Goal: Share content: Share content

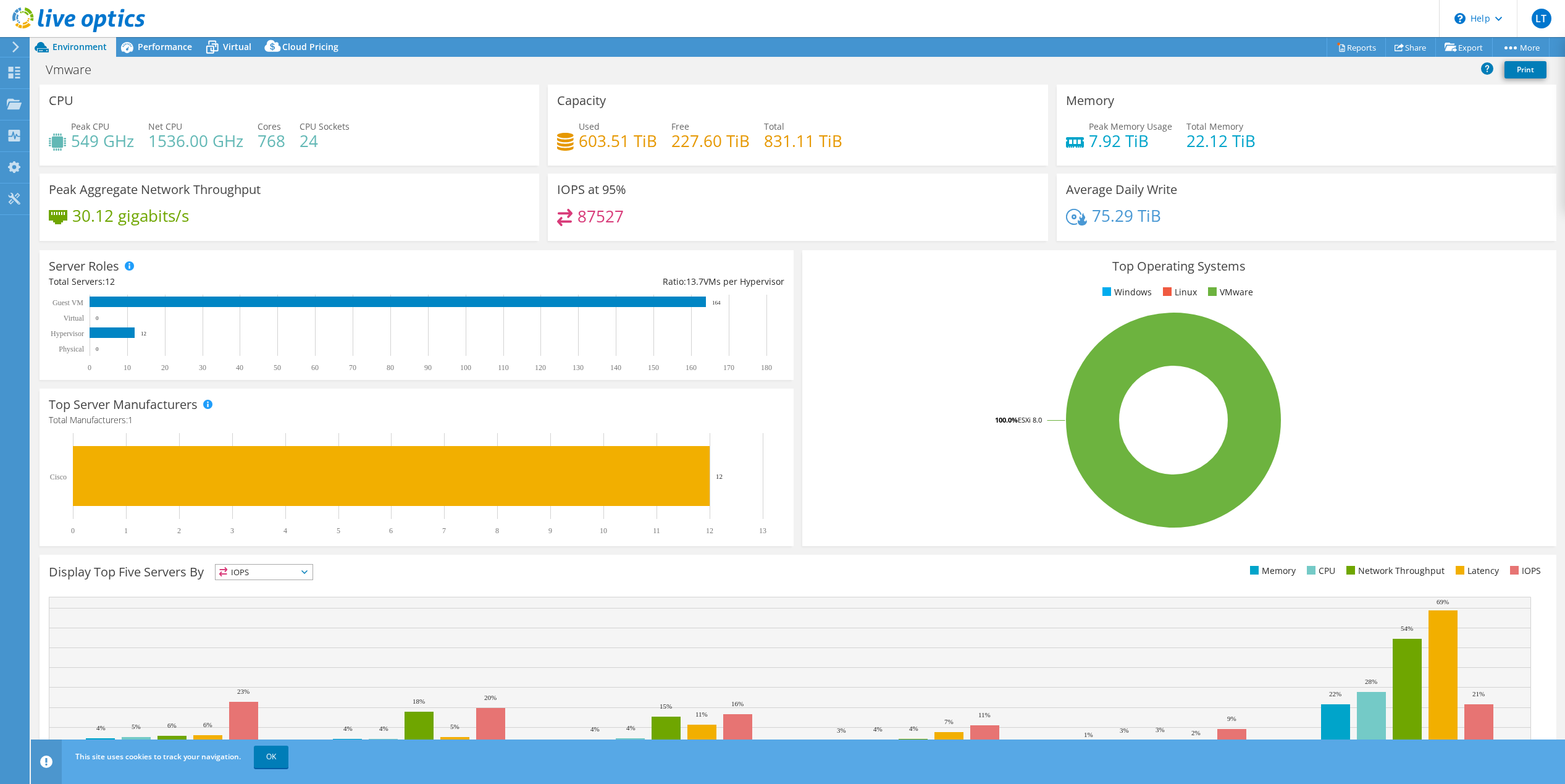
select select "USEast"
select select "USD"
click at [323, 48] on span "Cloud Pricing" at bounding box center [310, 46] width 56 height 12
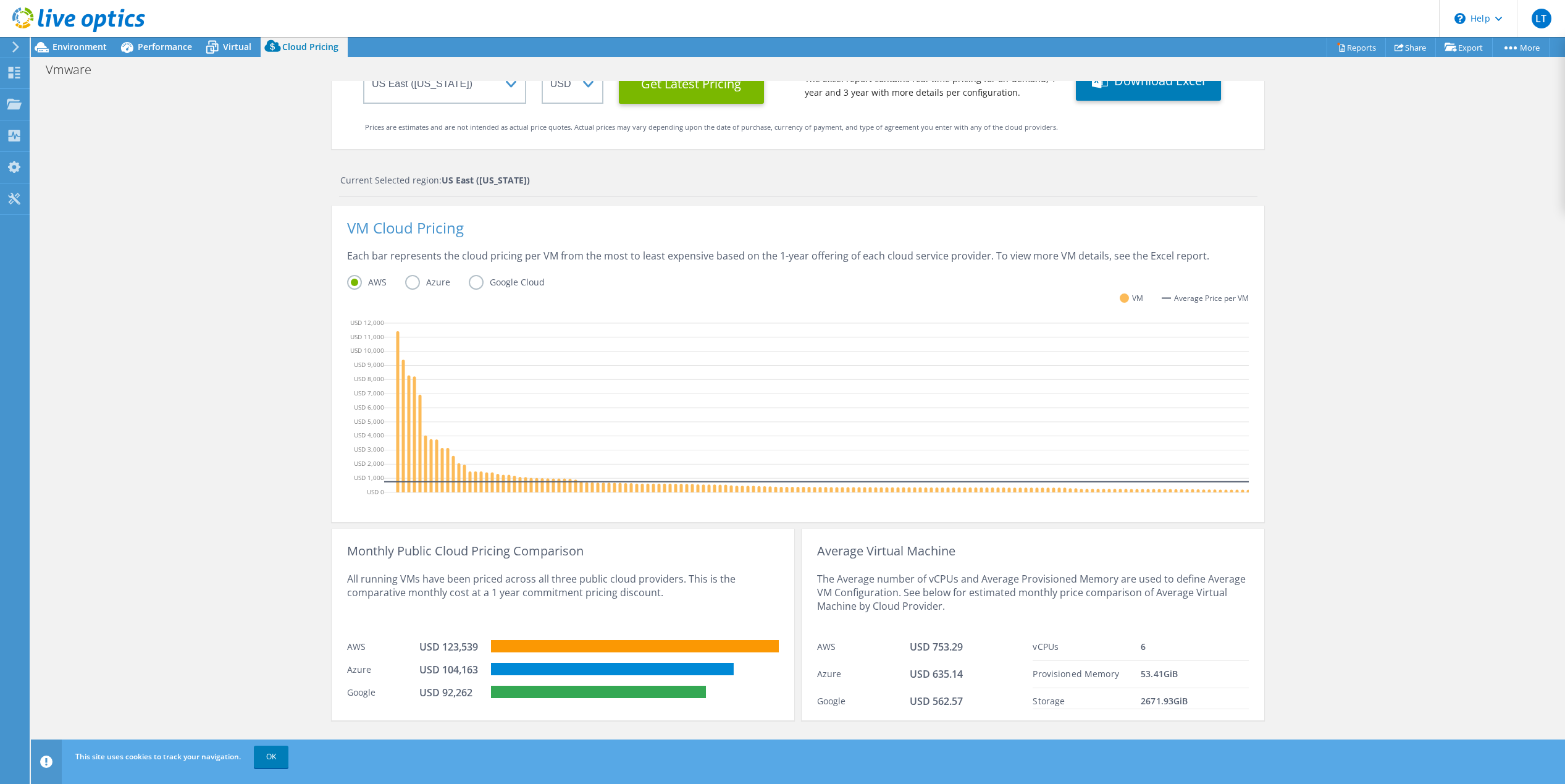
scroll to position [155, 0]
click at [9, 70] on use at bounding box center [14, 72] width 12 height 12
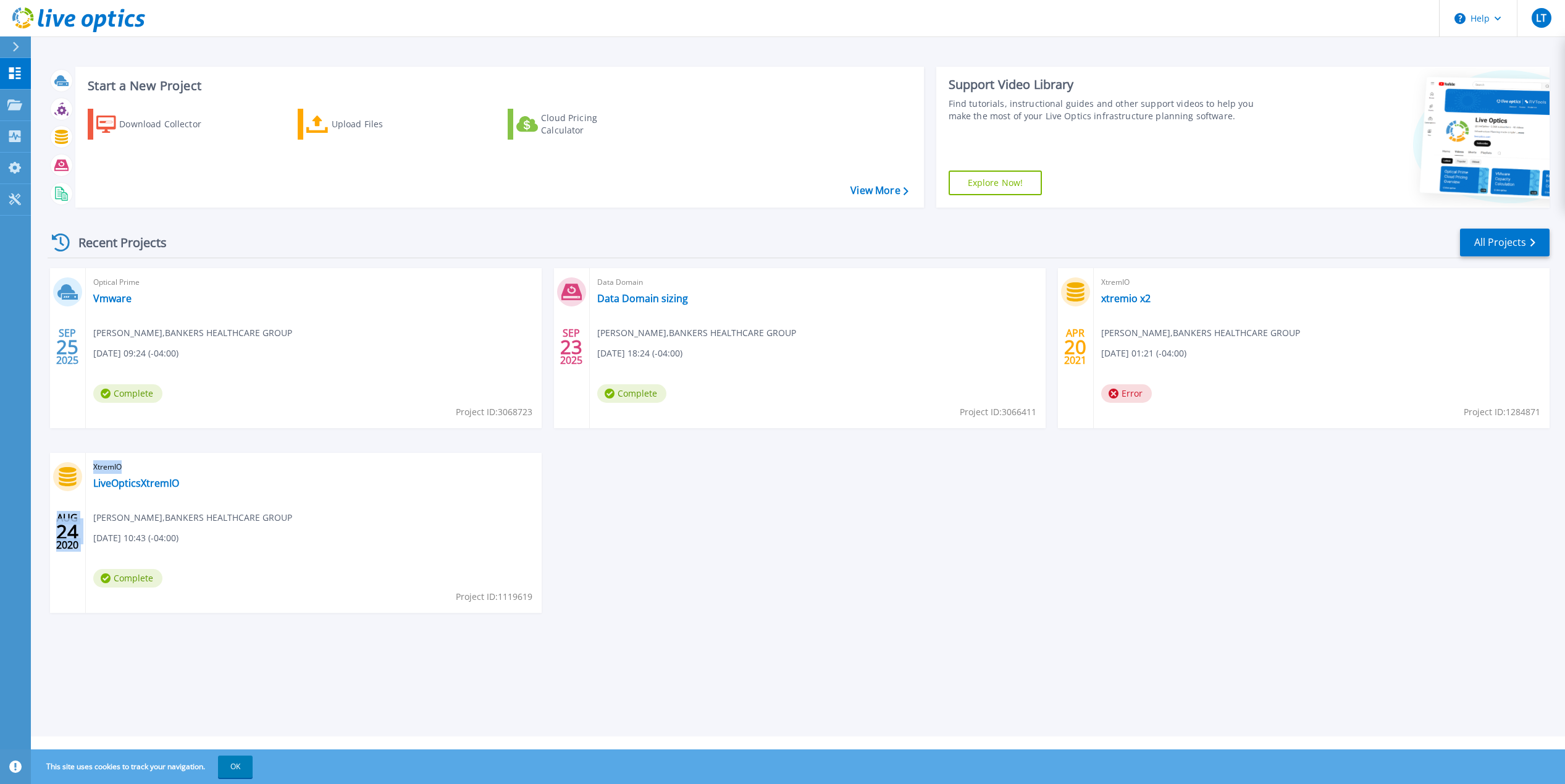
drag, startPoint x: 83, startPoint y: 471, endPoint x: 228, endPoint y: 502, distance: 148.3
click at [228, 502] on div "[DATE] XtremIO LiveOpticsXtremIO [PERSON_NAME] , BANKERS HEALTHCARE GROUP [DATE…" at bounding box center [296, 533] width 492 height 160
click at [328, 518] on div "XtremIO LiveOpticsXtremIO Luis Toro , BANKERS HEALTHCARE GROUP 08/24/2020, 10:4…" at bounding box center [313, 533] width 456 height 160
drag, startPoint x: 109, startPoint y: 538, endPoint x: 153, endPoint y: 541, distance: 44.1
click at [153, 541] on span "08/24/2020, 10:43 (-04:00)" at bounding box center [136, 538] width 85 height 13
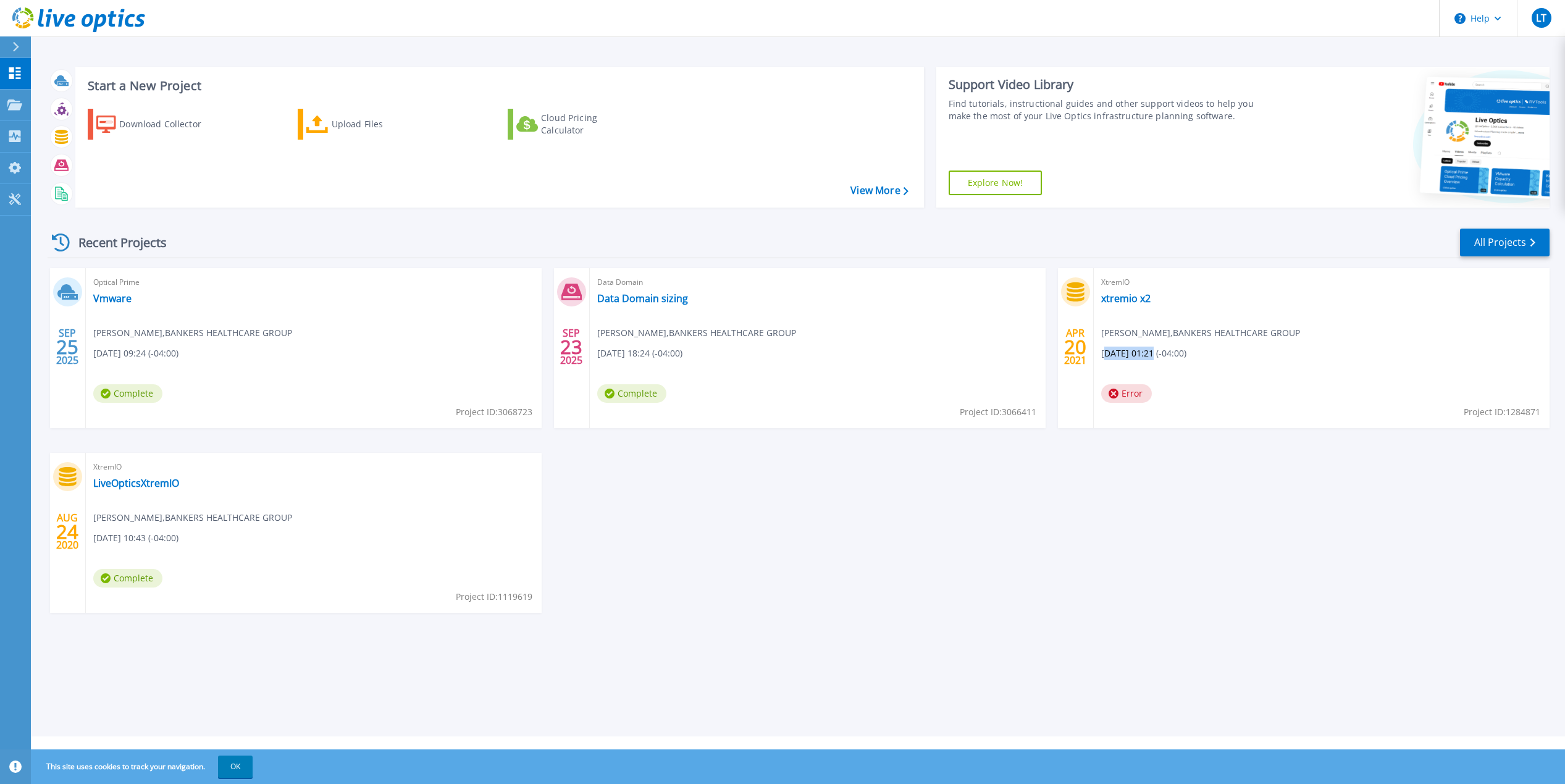
drag, startPoint x: 1108, startPoint y: 358, endPoint x: 1154, endPoint y: 354, distance: 46.2
click at [1154, 354] on span "[DATE] 01:21 (-04:00)" at bounding box center [1144, 353] width 85 height 13
drag, startPoint x: 1154, startPoint y: 354, endPoint x: 1162, endPoint y: 403, distance: 49.6
click at [1167, 403] on div "XtremIO xtremio x2 Luis Toro , BANKERS HEALTHCARE GROUP 04/20/2021, 01:21 (-04:…" at bounding box center [1322, 348] width 456 height 160
drag, startPoint x: 622, startPoint y: 328, endPoint x: 714, endPoint y: 328, distance: 92.0
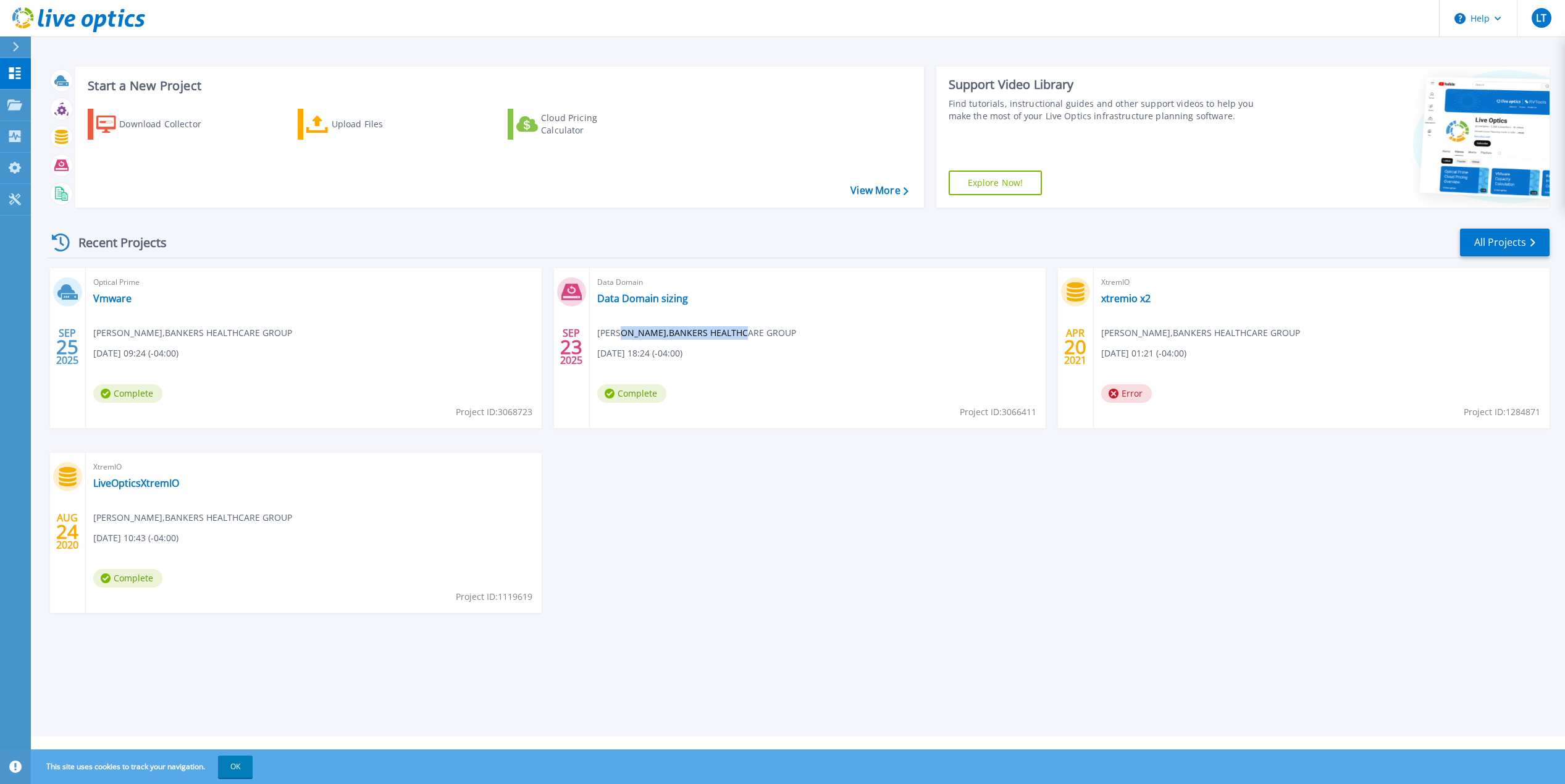
click at [714, 328] on span "Luis Toro , BANKERS HEALTHCARE GROUP" at bounding box center [697, 333] width 199 height 13
drag, startPoint x: 93, startPoint y: 335, endPoint x: 194, endPoint y: 332, distance: 101.0
click at [194, 332] on span "Luis Toro , BANKERS HEALTHCARE GROUP" at bounding box center [193, 333] width 199 height 13
click at [67, 303] on div at bounding box center [67, 291] width 29 height 29
click at [99, 302] on link "Vmware" at bounding box center [112, 298] width 38 height 13
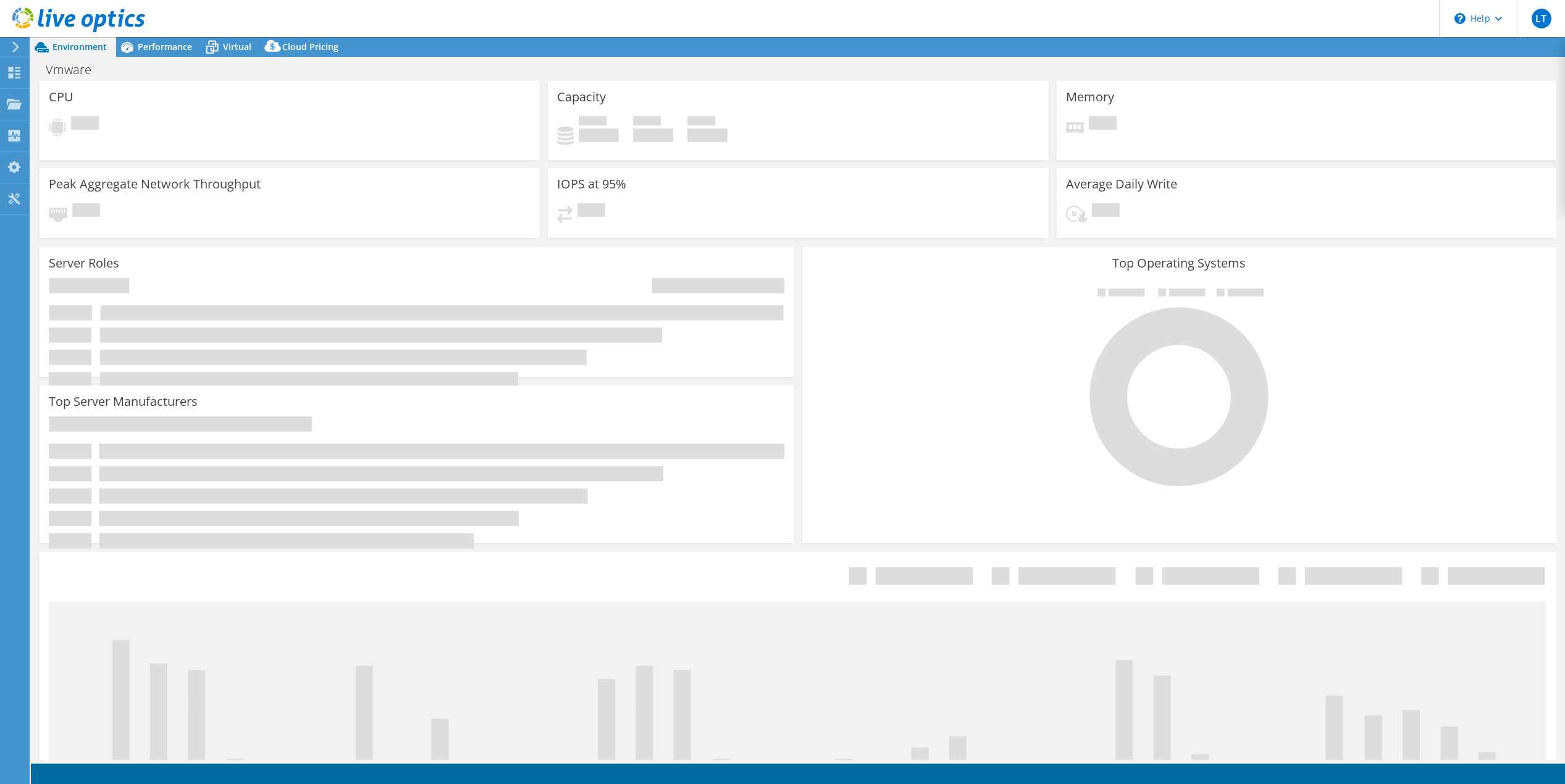
select select "USEast"
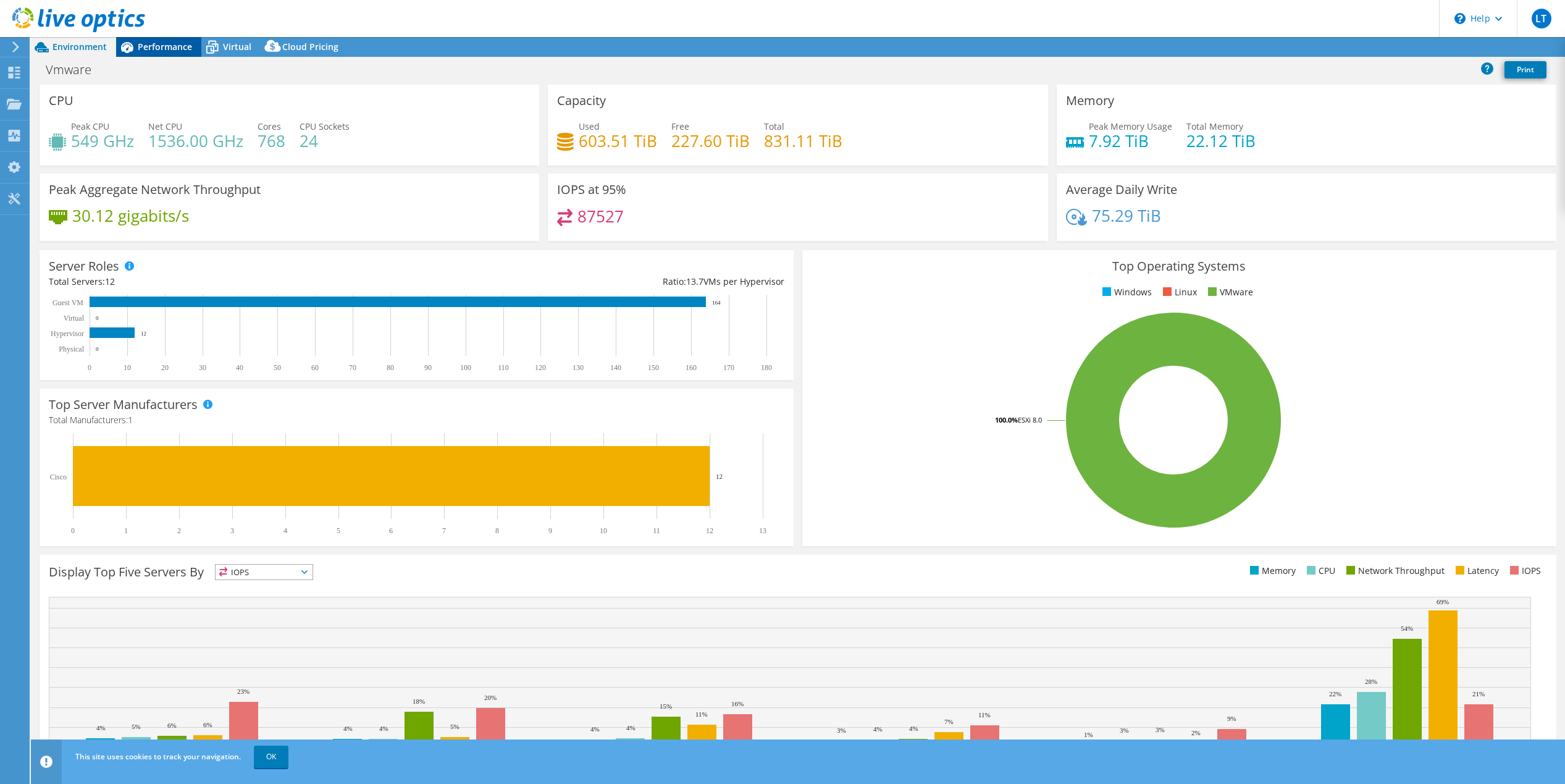
click at [170, 54] on div "Performance" at bounding box center [158, 46] width 85 height 19
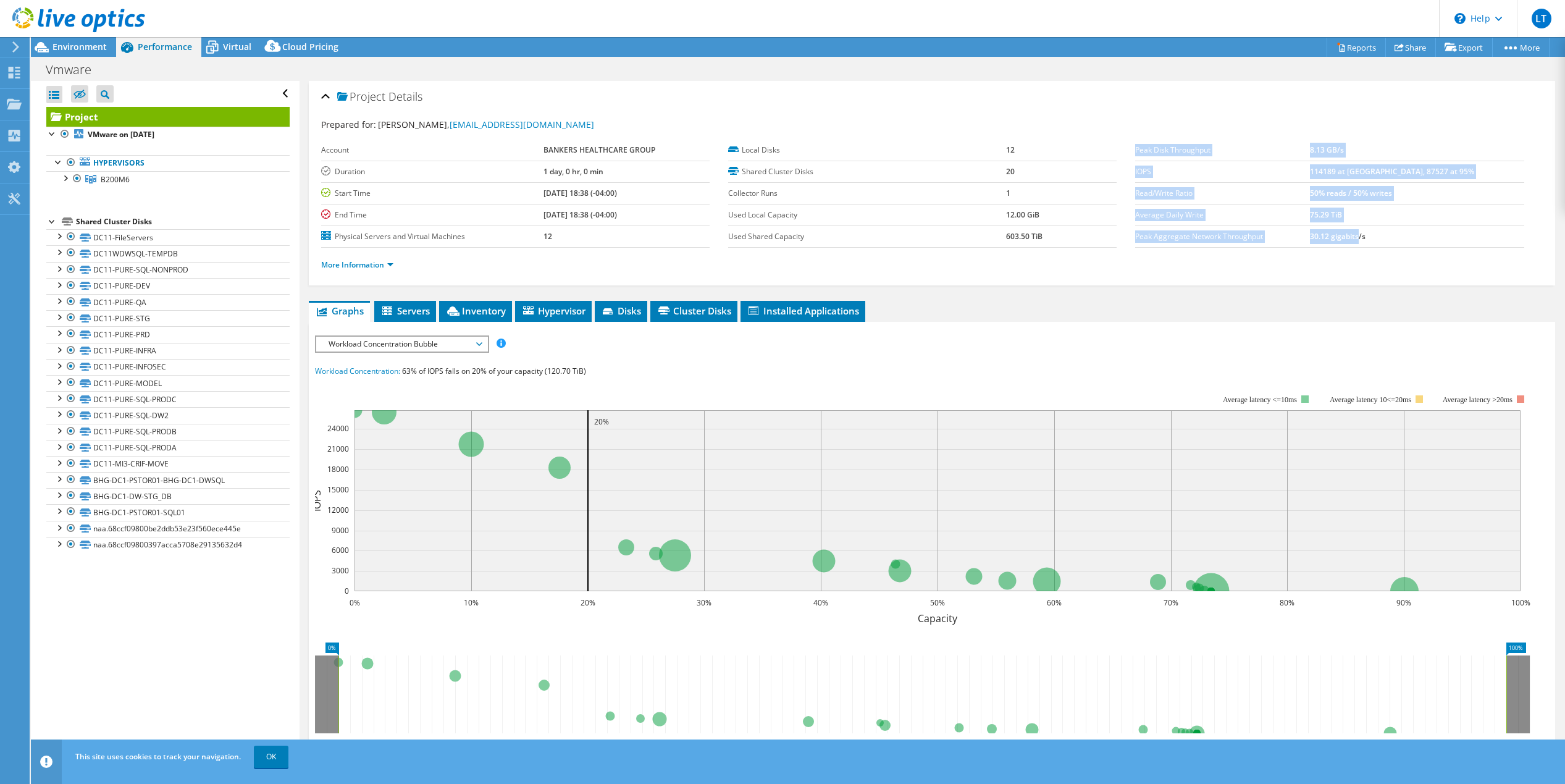
drag, startPoint x: 1131, startPoint y: 145, endPoint x: 1397, endPoint y: 230, distance: 279.3
click at [1396, 230] on tbody "Peak Disk Throughput 8.13 GB/s IOPS 114189 at Peak, 87527 at 95% Read/Write Rat…" at bounding box center [1329, 194] width 388 height 108
click at [1403, 231] on td "30.12 gigabits/s" at bounding box center [1418, 237] width 214 height 22
drag, startPoint x: 1366, startPoint y: 222, endPoint x: 1269, endPoint y: 166, distance: 112.0
click at [1274, 166] on tbody "Peak Disk Throughput 8.13 GB/s IOPS 114189 at Peak, 87527 at 95% Read/Write Rat…" at bounding box center [1329, 194] width 388 height 108
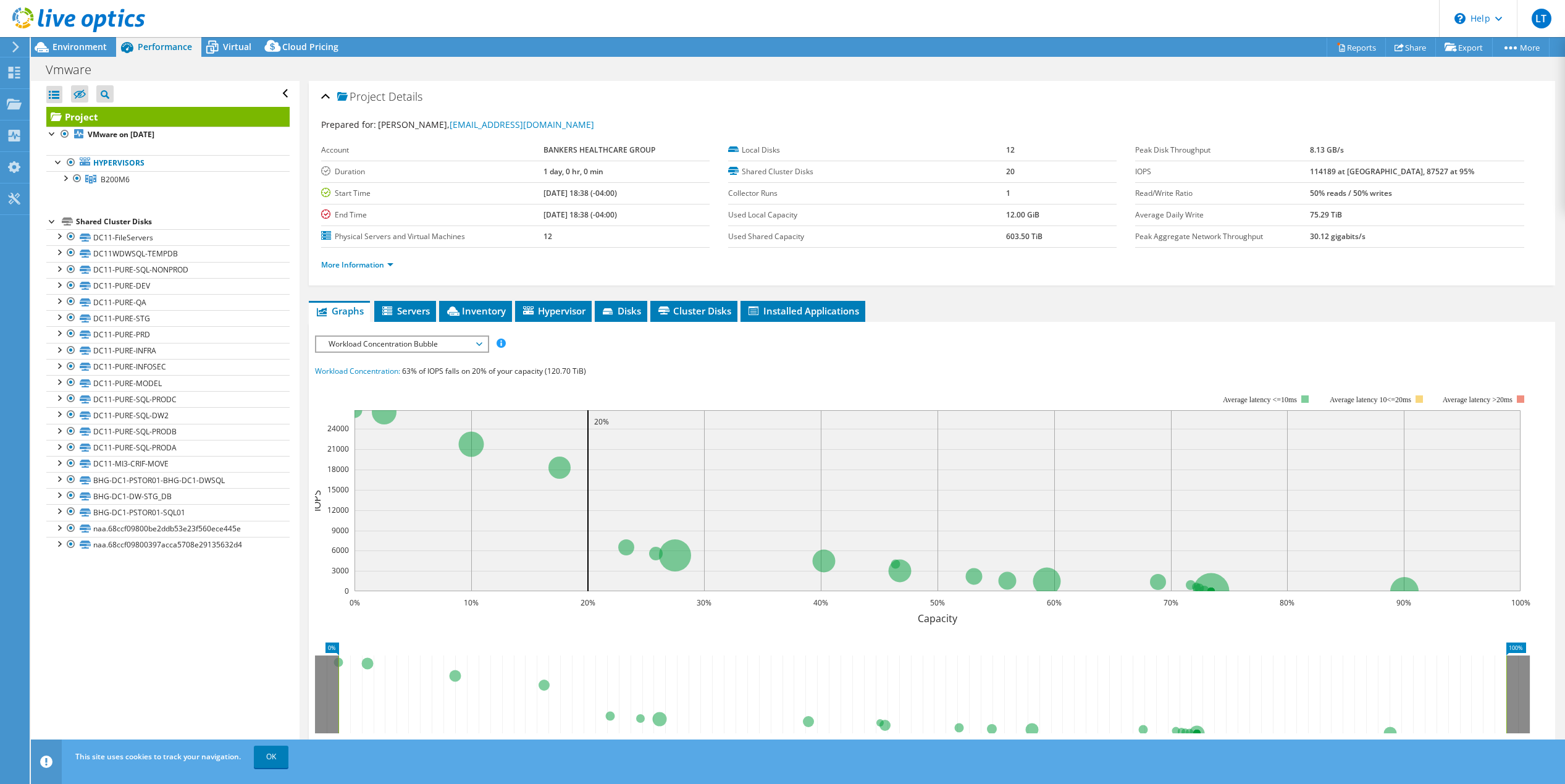
click at [574, 116] on div "Prepared for: Luis Toro, ltoro@bhg-inc.com Account BANKERS HEALTHCARE GROUP Dur…" at bounding box center [932, 196] width 1222 height 172
click at [228, 40] on span "Virtual" at bounding box center [238, 46] width 29 height 12
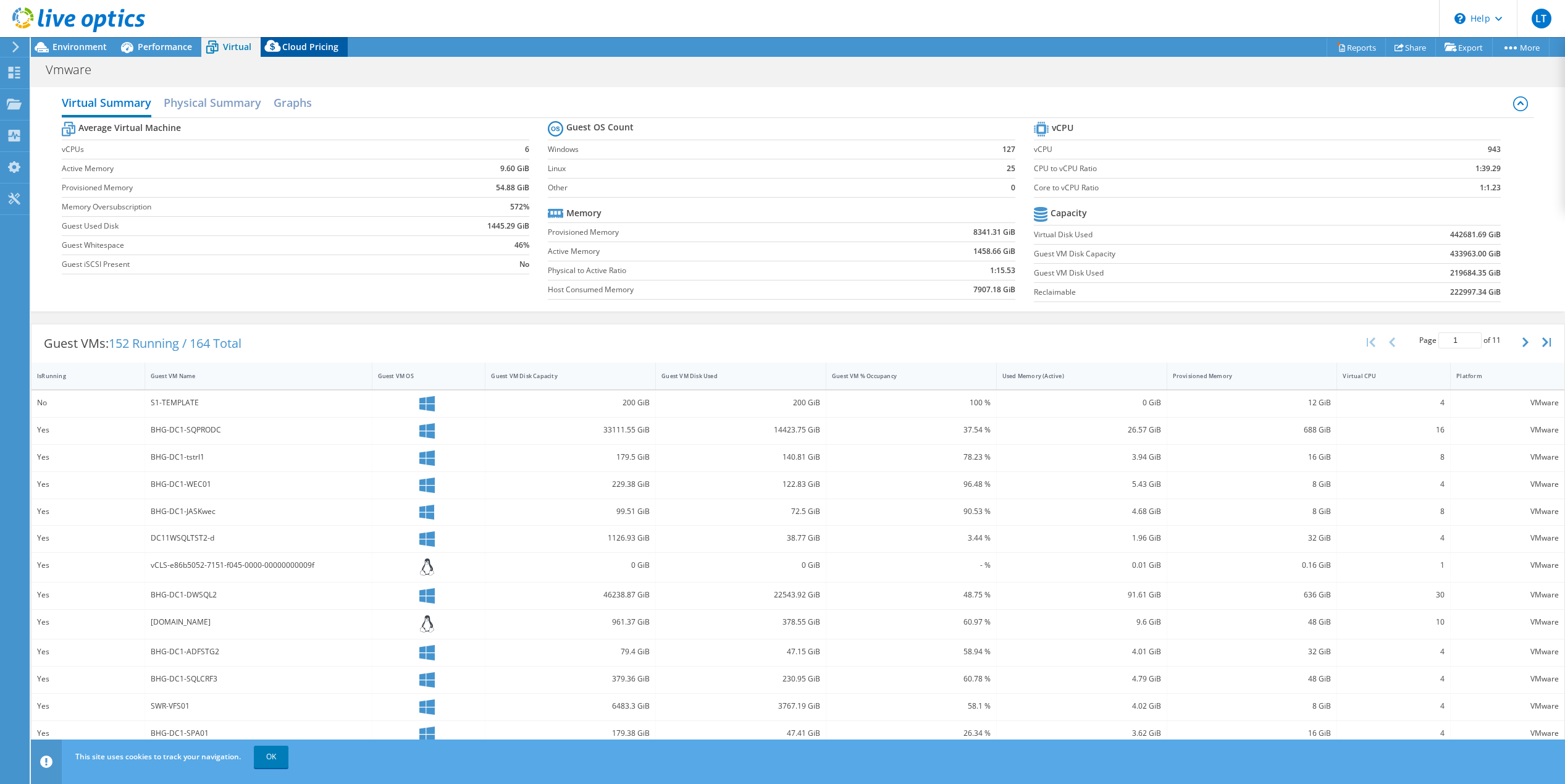
click at [297, 45] on span "Cloud Pricing" at bounding box center [310, 46] width 56 height 12
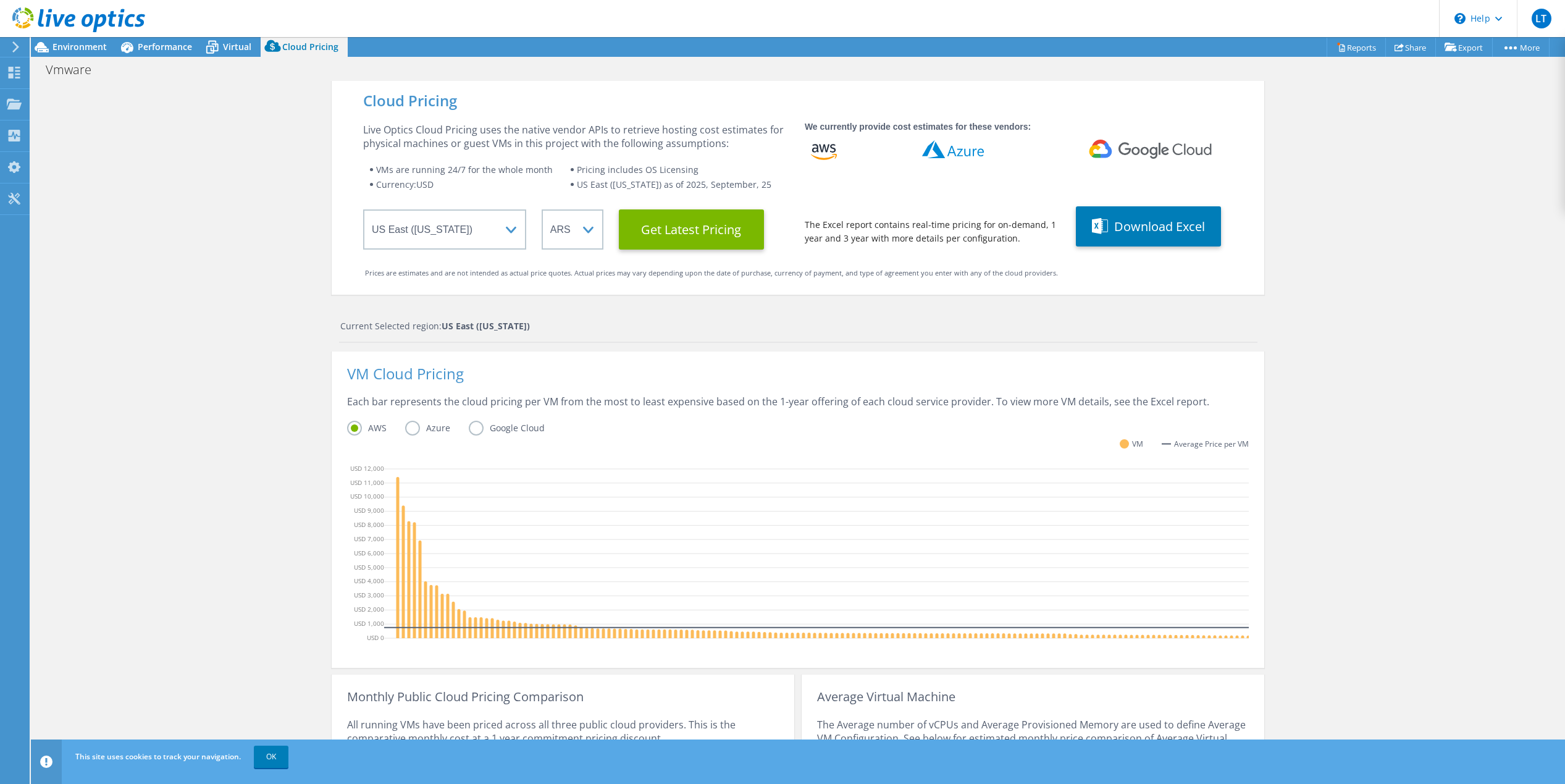
scroll to position [118, 0]
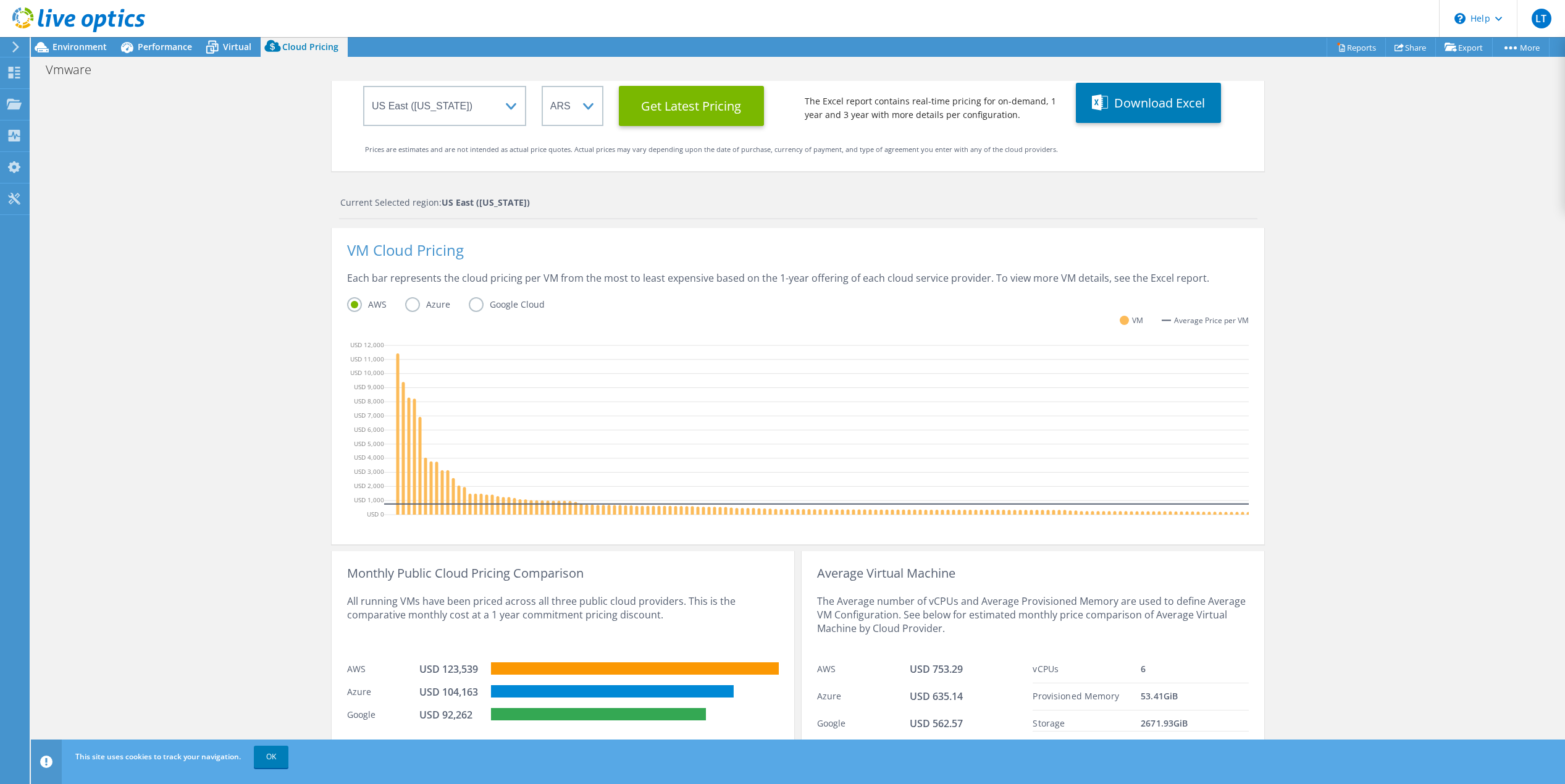
drag, startPoint x: 257, startPoint y: 515, endPoint x: 307, endPoint y: 493, distance: 54.6
click at [257, 515] on div "Cloud Pricing Live Optics Cloud Pricing uses the native vendor APIs to retrieve…" at bounding box center [799, 369] width 1535 height 824
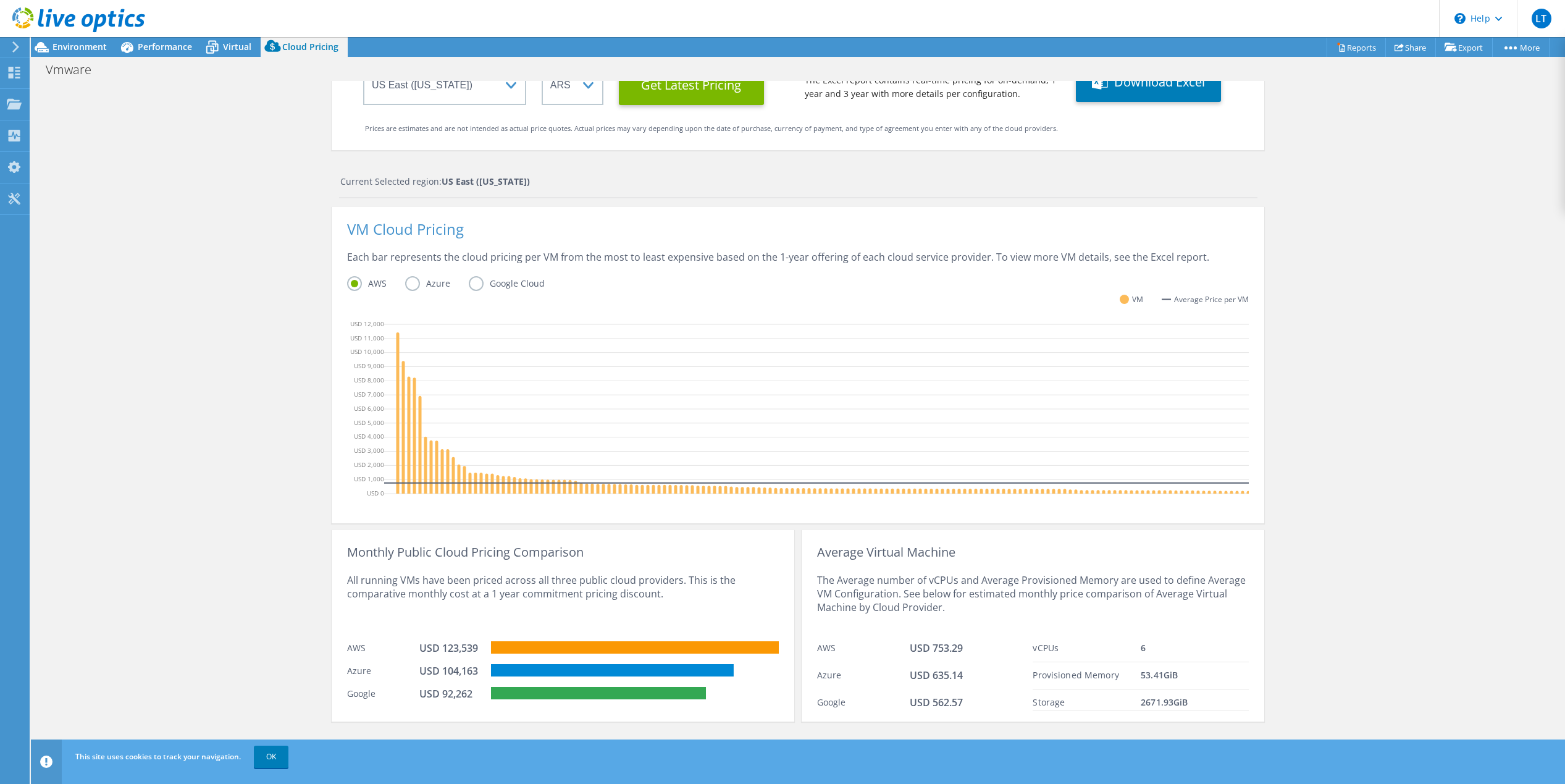
scroll to position [155, 0]
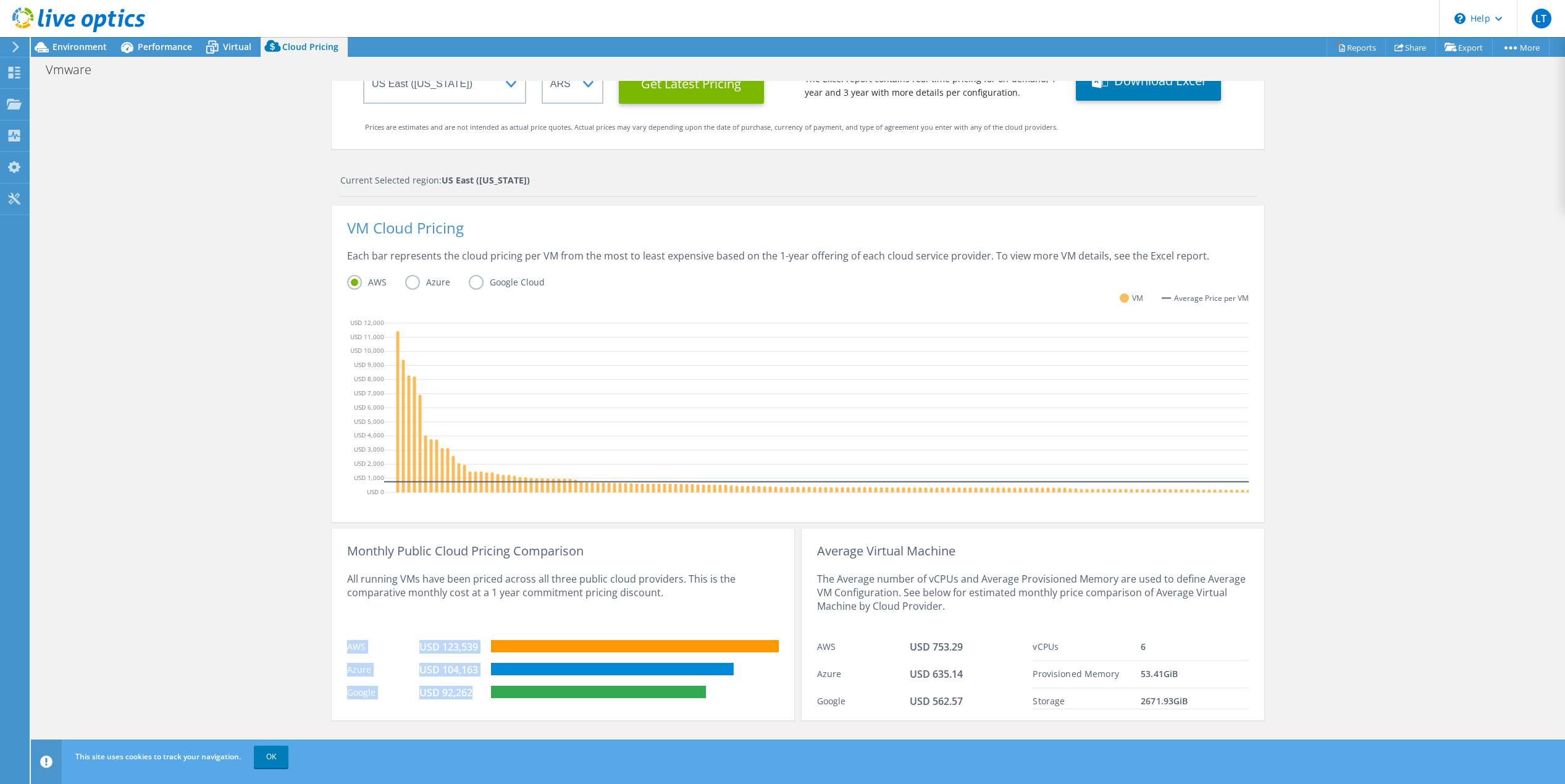
drag, startPoint x: 478, startPoint y: 691, endPoint x: 330, endPoint y: 645, distance: 155.0
click at [332, 645] on div "Monthly Public Cloud Pricing Comparison All running VMs have been priced across…" at bounding box center [563, 624] width 462 height 191
drag, startPoint x: 330, startPoint y: 645, endPoint x: 334, endPoint y: 615, distance: 30.3
click at [334, 615] on div "Monthly Public Cloud Pricing Comparison All running VMs have been priced across…" at bounding box center [563, 624] width 462 height 191
click at [967, 643] on div "USD 753.29" at bounding box center [971, 648] width 124 height 15
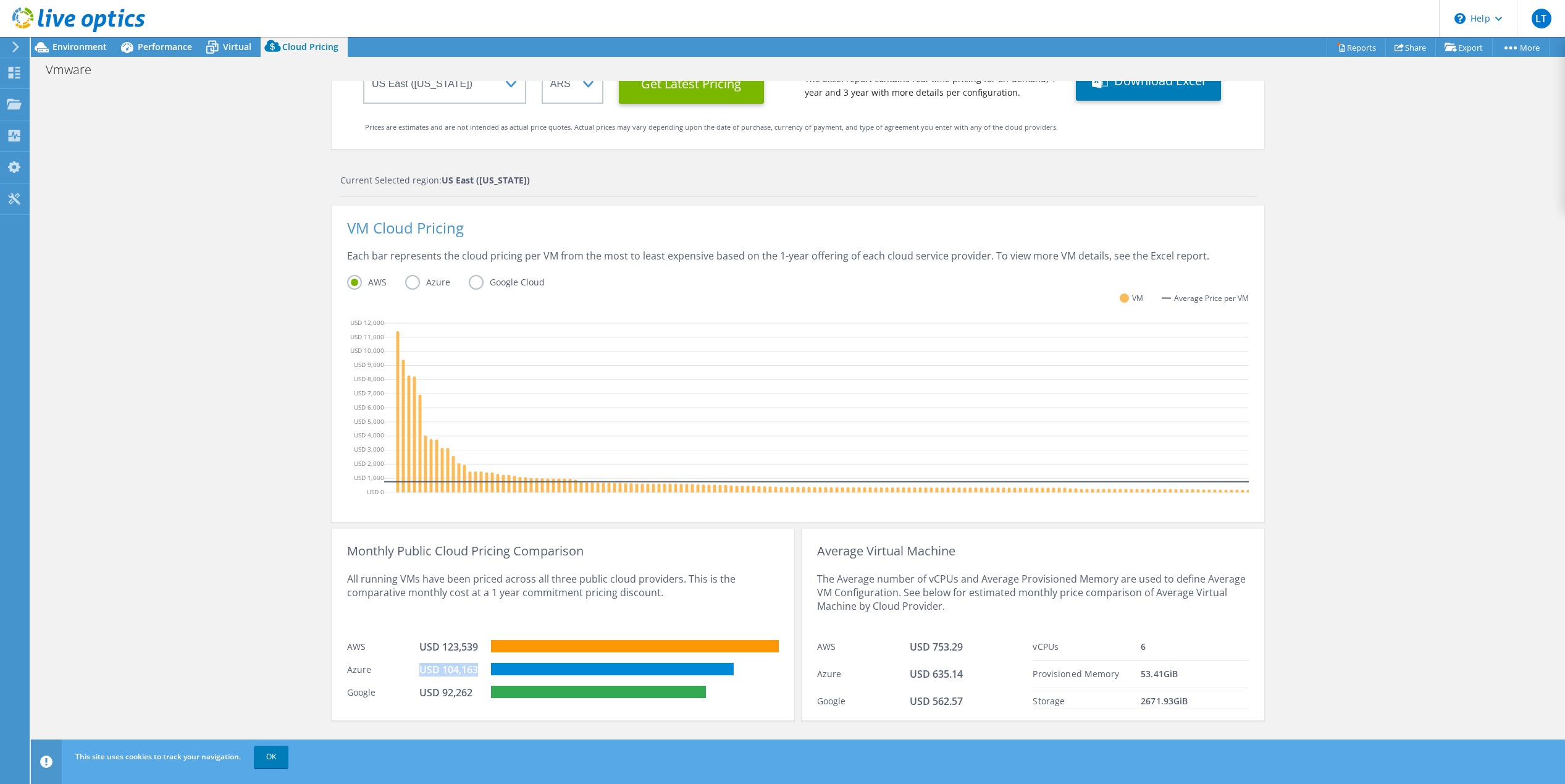
drag, startPoint x: 415, startPoint y: 670, endPoint x: 478, endPoint y: 669, distance: 63.0
click at [478, 669] on div "USD 104,163" at bounding box center [456, 671] width 72 height 17
click at [437, 670] on div "USD 104,163" at bounding box center [450, 669] width 61 height 13
drag, startPoint x: 413, startPoint y: 670, endPoint x: 487, endPoint y: 670, distance: 74.0
click at [487, 670] on div "Azure USD 104,163" at bounding box center [563, 668] width 432 height 23
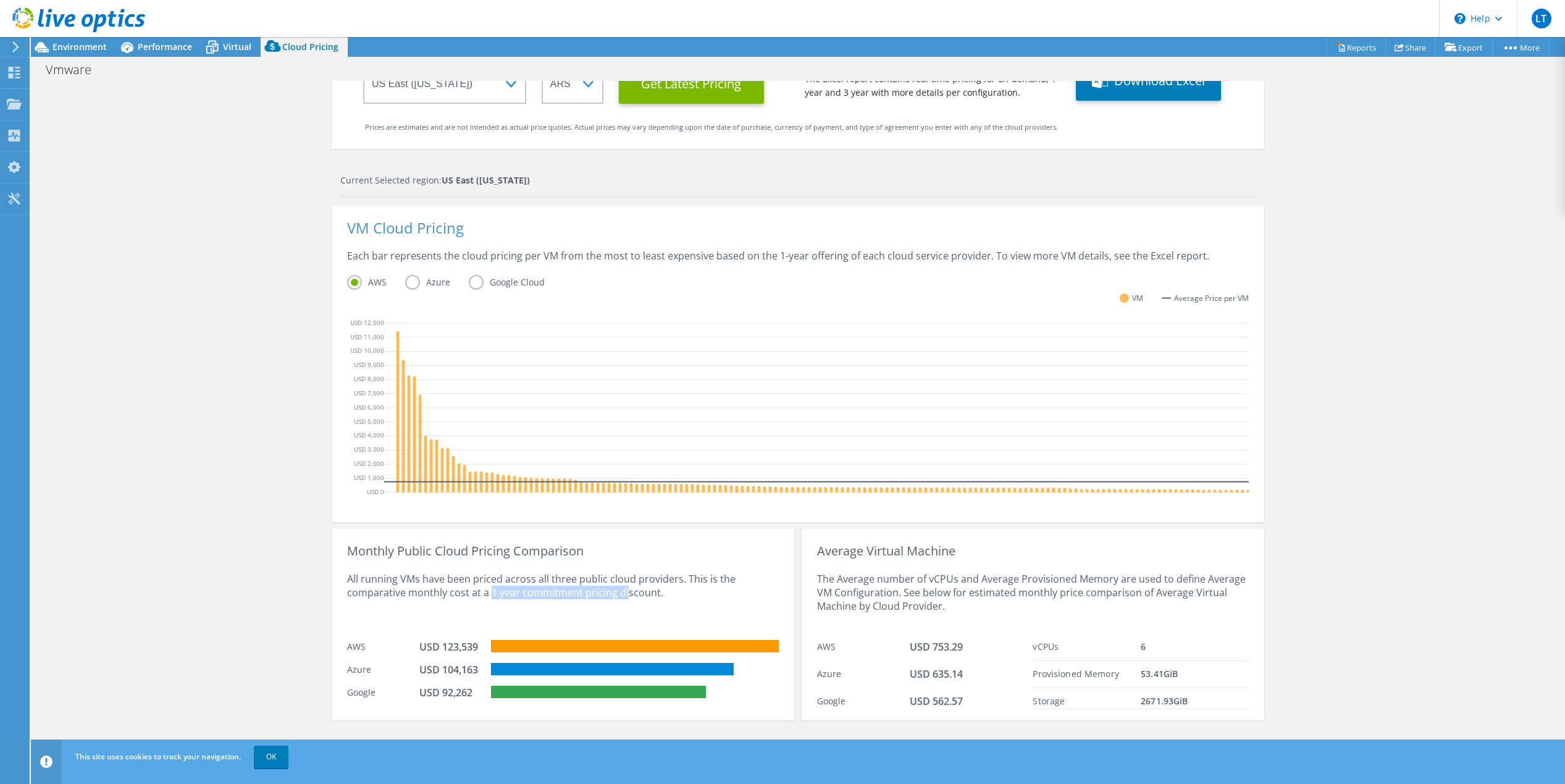
drag, startPoint x: 484, startPoint y: 592, endPoint x: 621, endPoint y: 595, distance: 137.0
click at [621, 595] on div "All running VMs have been priced across all three public cloud providers. This …" at bounding box center [563, 595] width 432 height 76
drag, startPoint x: 471, startPoint y: 666, endPoint x: 411, endPoint y: 669, distance: 60.1
click at [411, 669] on div "Azure USD 104,163" at bounding box center [563, 668] width 432 height 23
click at [1401, 41] on link "Share" at bounding box center [1411, 47] width 51 height 19
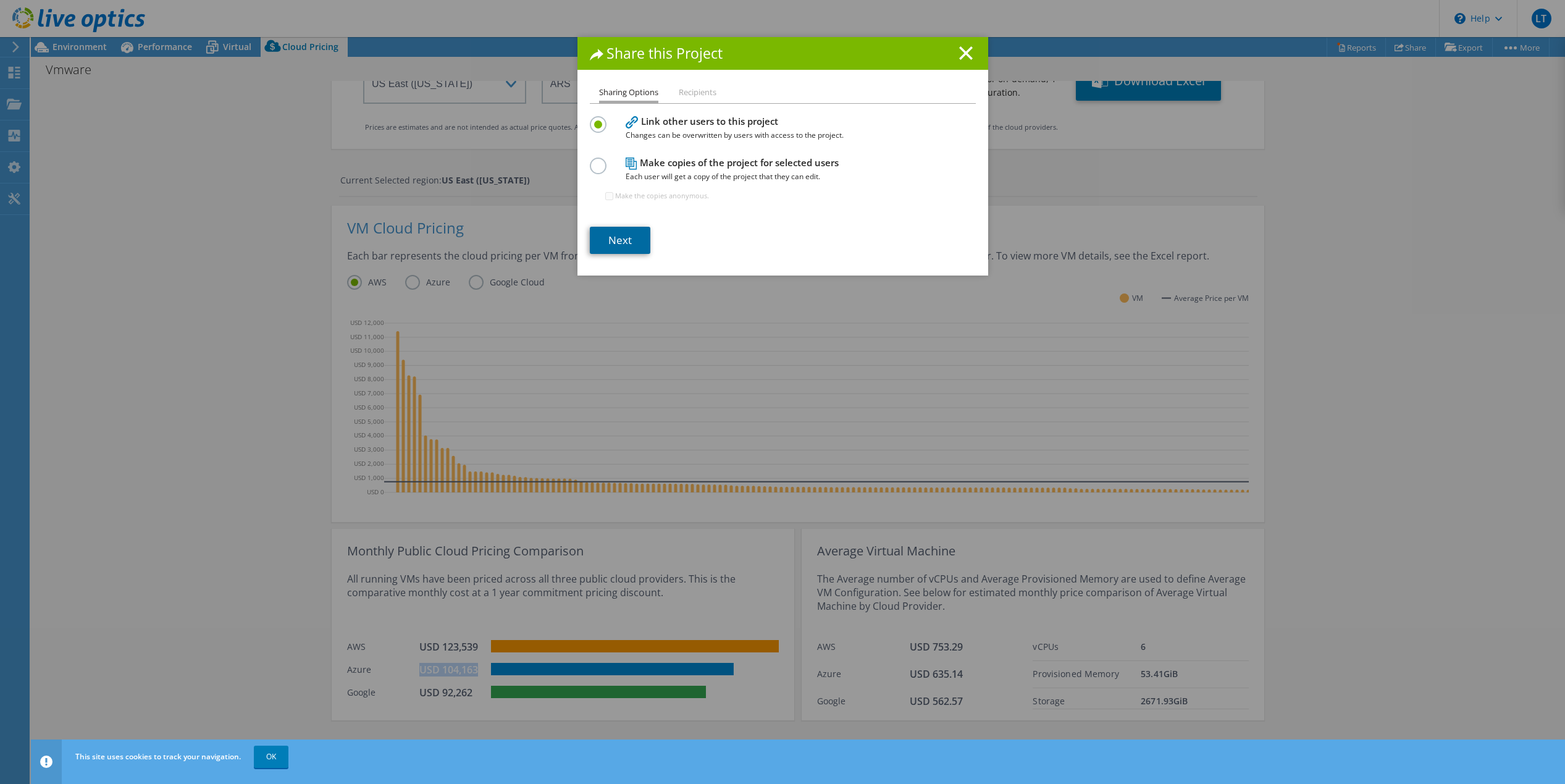
click at [613, 247] on link "Next" at bounding box center [620, 240] width 61 height 27
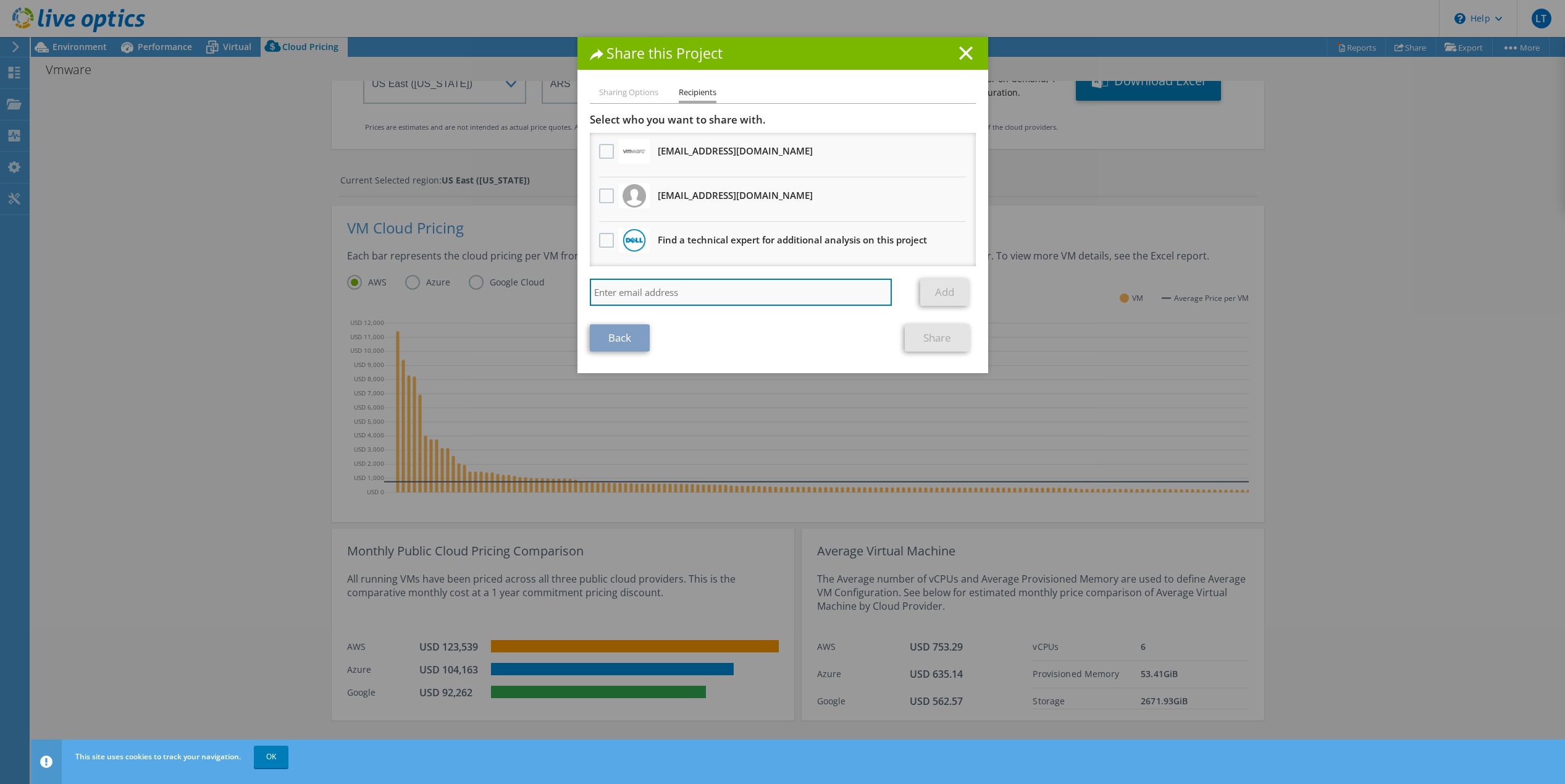
click at [692, 282] on input "search" at bounding box center [740, 292] width 302 height 27
click at [746, 299] on input "search" at bounding box center [740, 292] width 302 height 27
paste input "cduffield@bhg-inc.com"
type input "cduffield@bhg-inc.com"
click at [936, 291] on link "Add" at bounding box center [945, 292] width 49 height 27
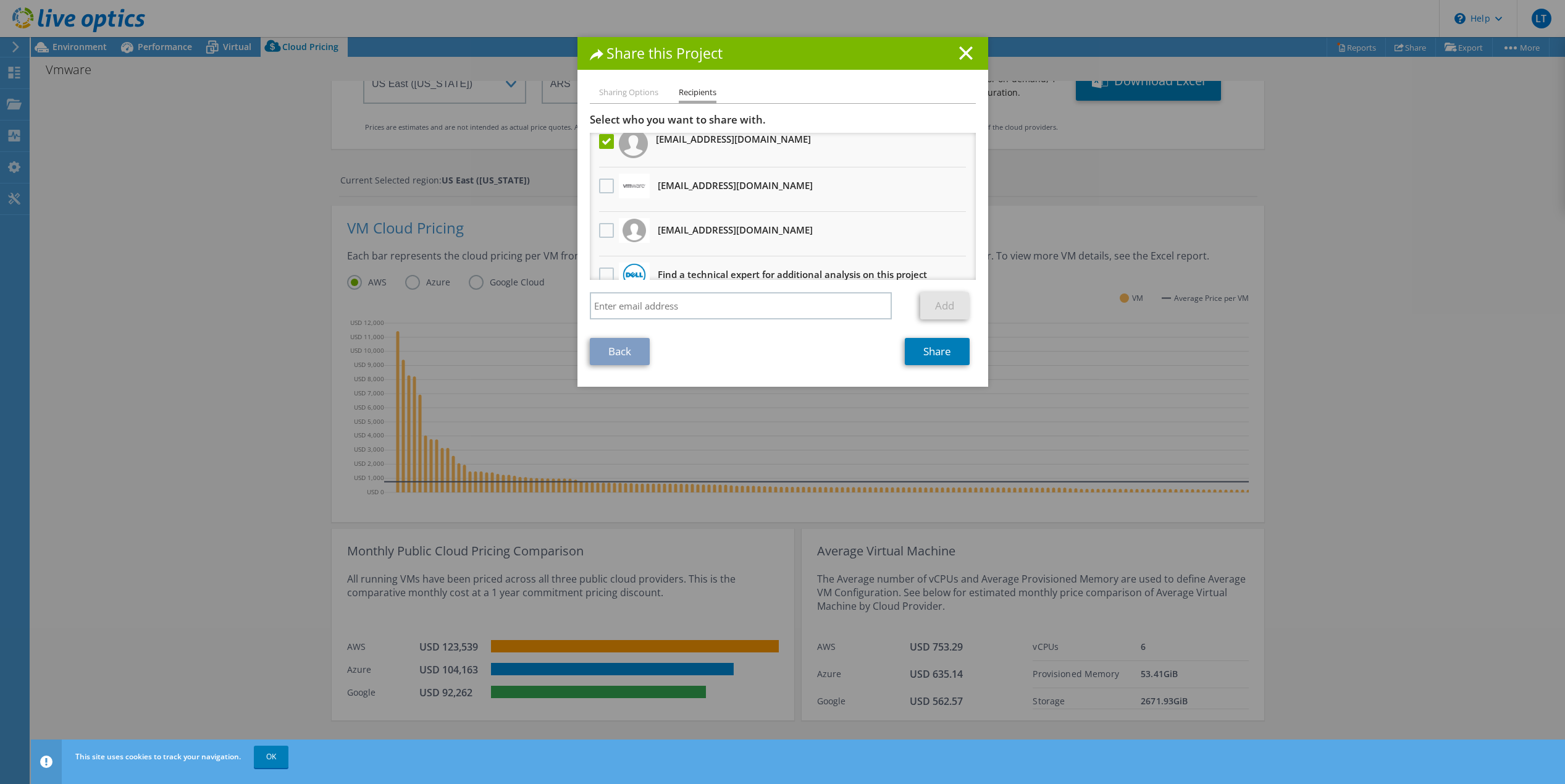
scroll to position [0, 0]
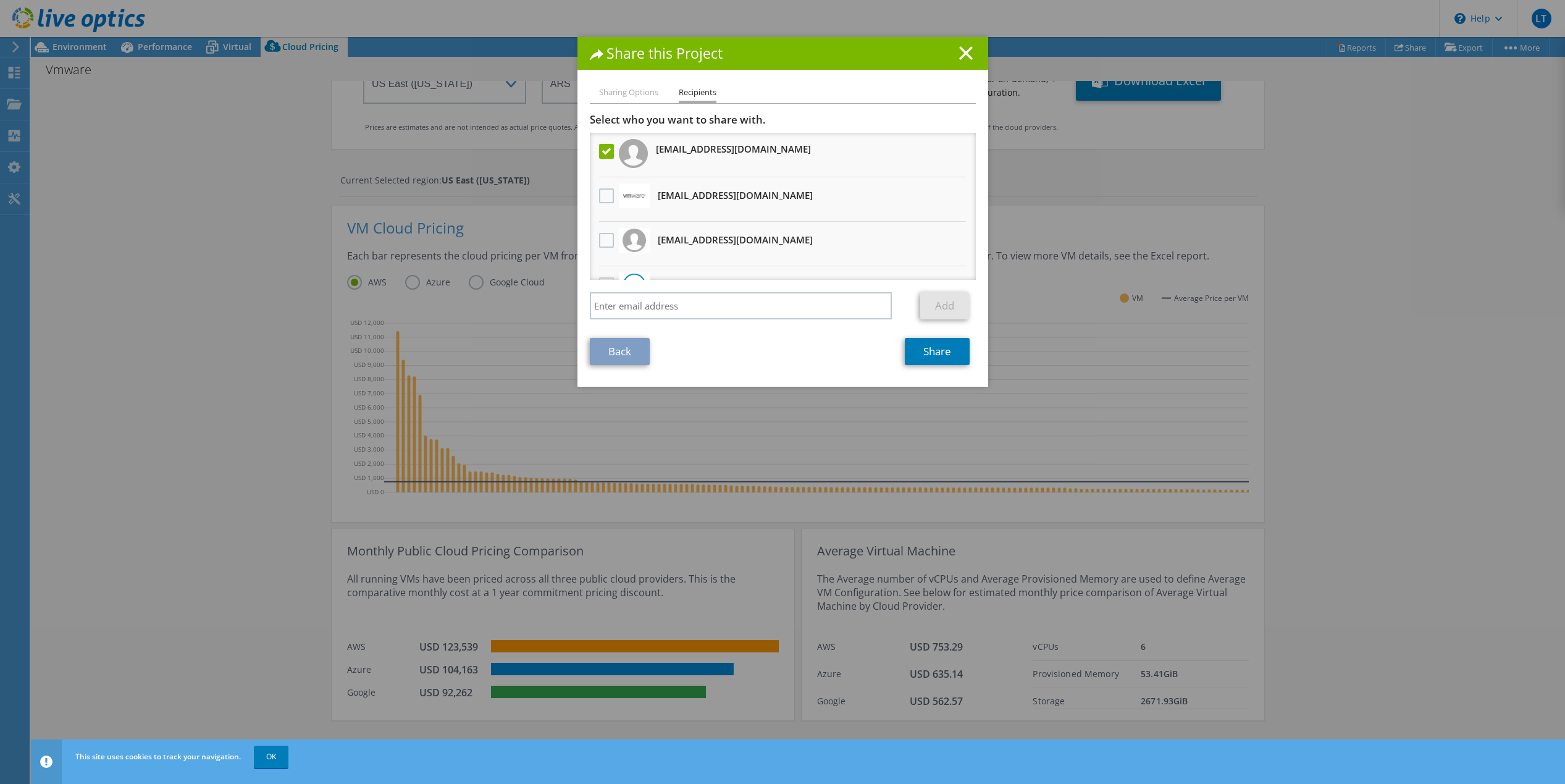
click at [617, 93] on li "Sharing Options" at bounding box center [628, 93] width 59 height 15
click at [960, 49] on line at bounding box center [966, 53] width 13 height 13
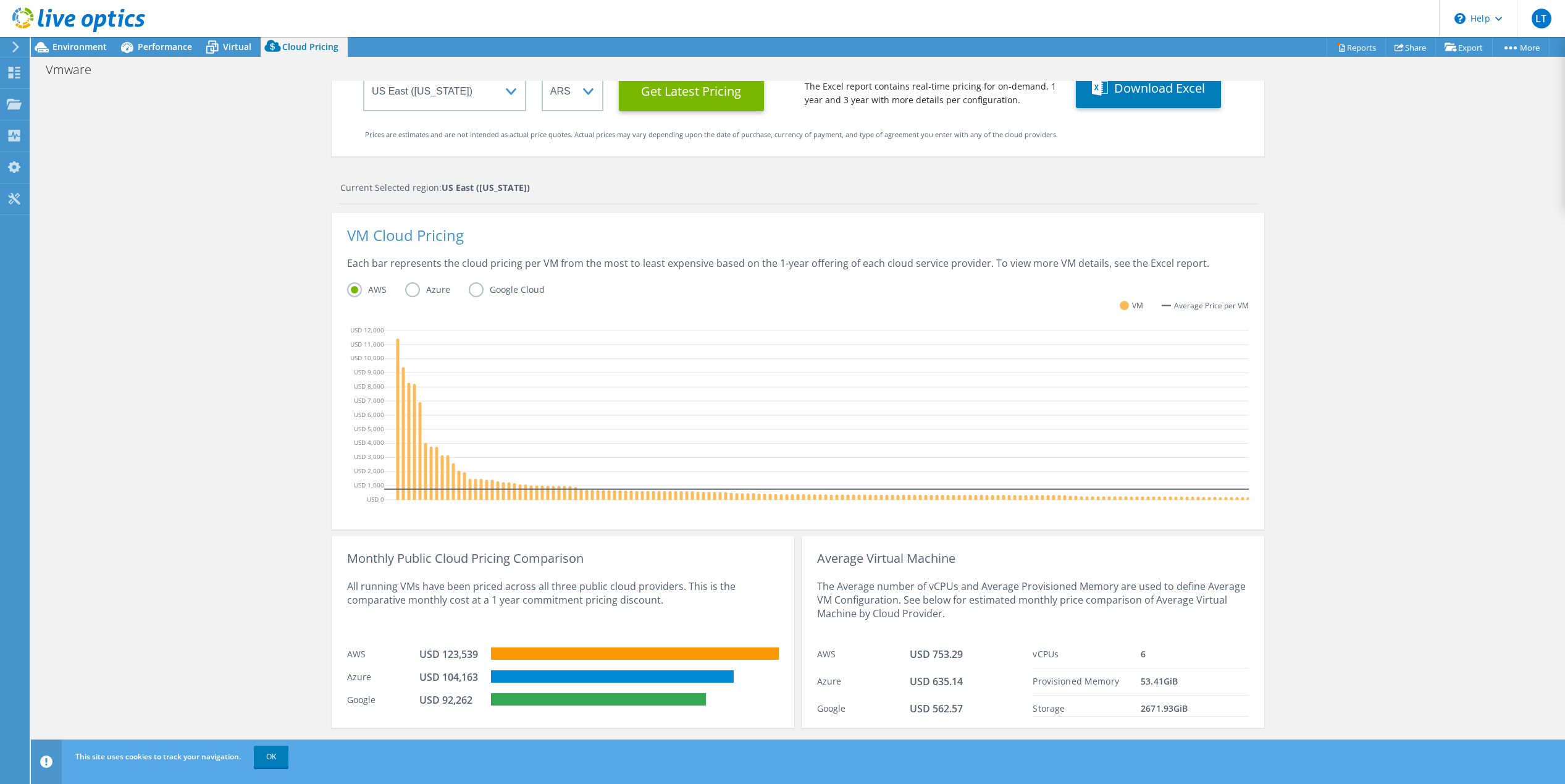
scroll to position [135, 0]
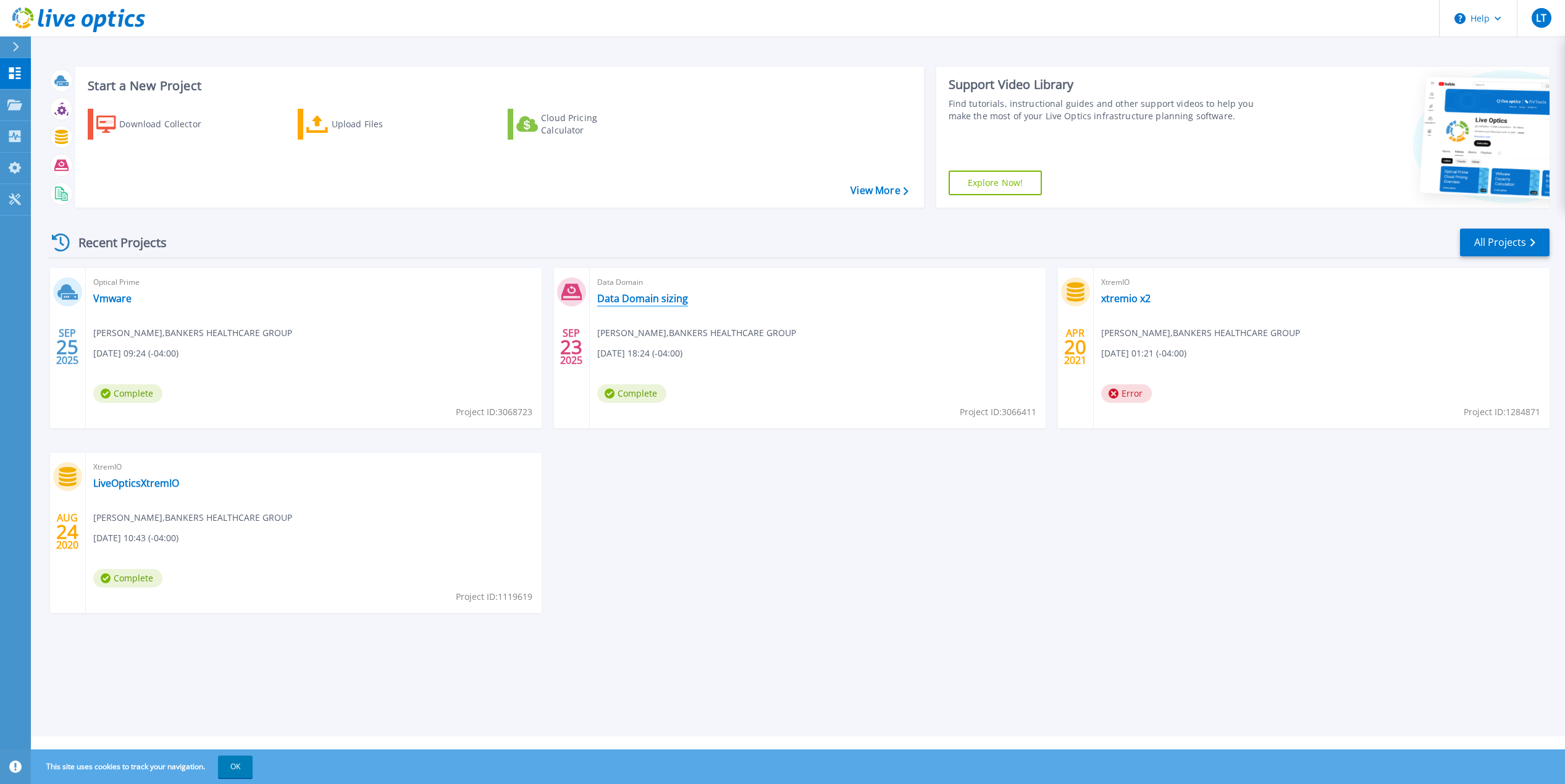
click at [627, 300] on link "Data Domain sizing" at bounding box center [643, 298] width 91 height 13
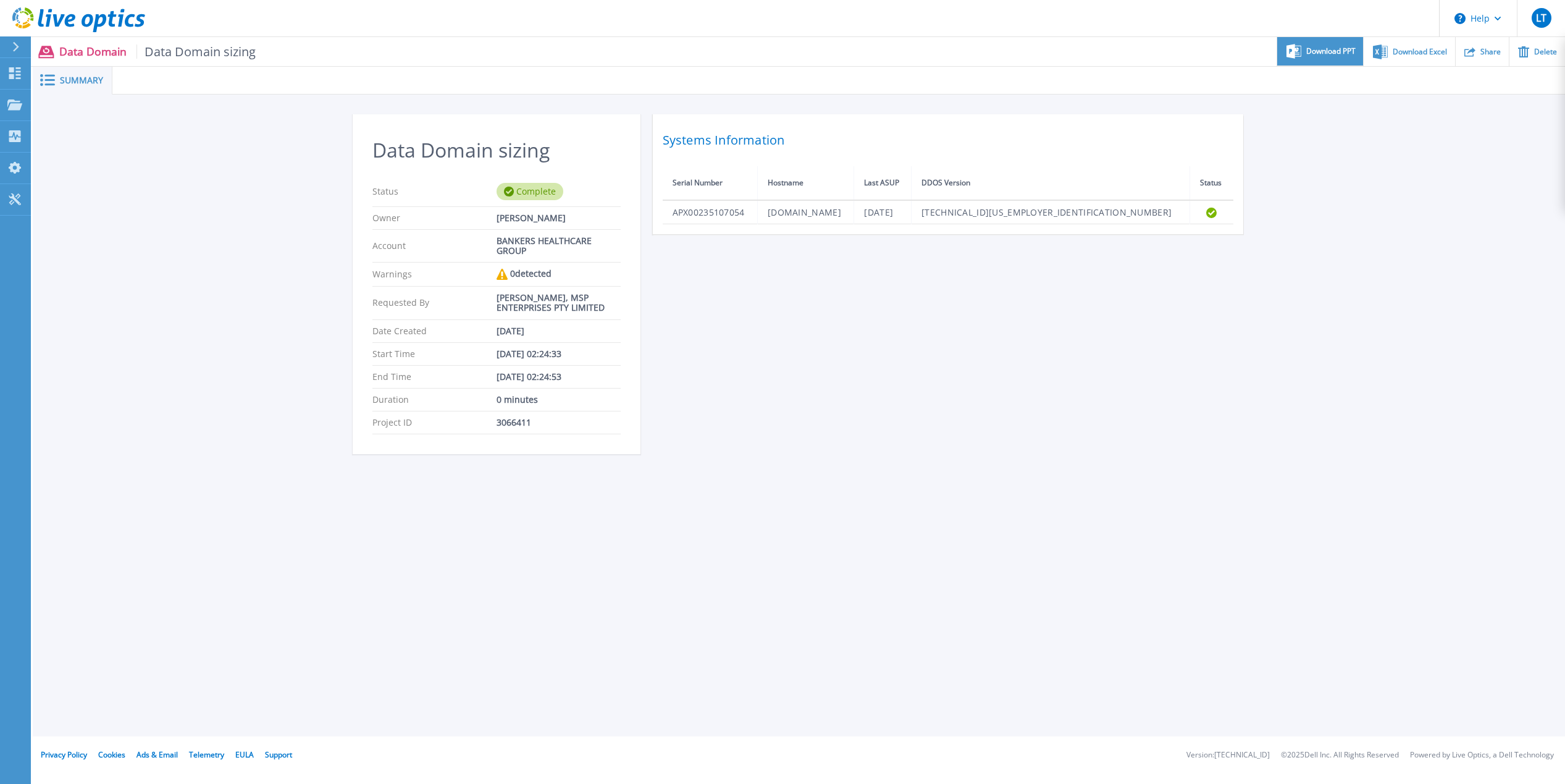
click at [1340, 51] on span "Download PPT" at bounding box center [1331, 51] width 50 height 8
drag, startPoint x: 393, startPoint y: 161, endPoint x: 348, endPoint y: 177, distance: 47.8
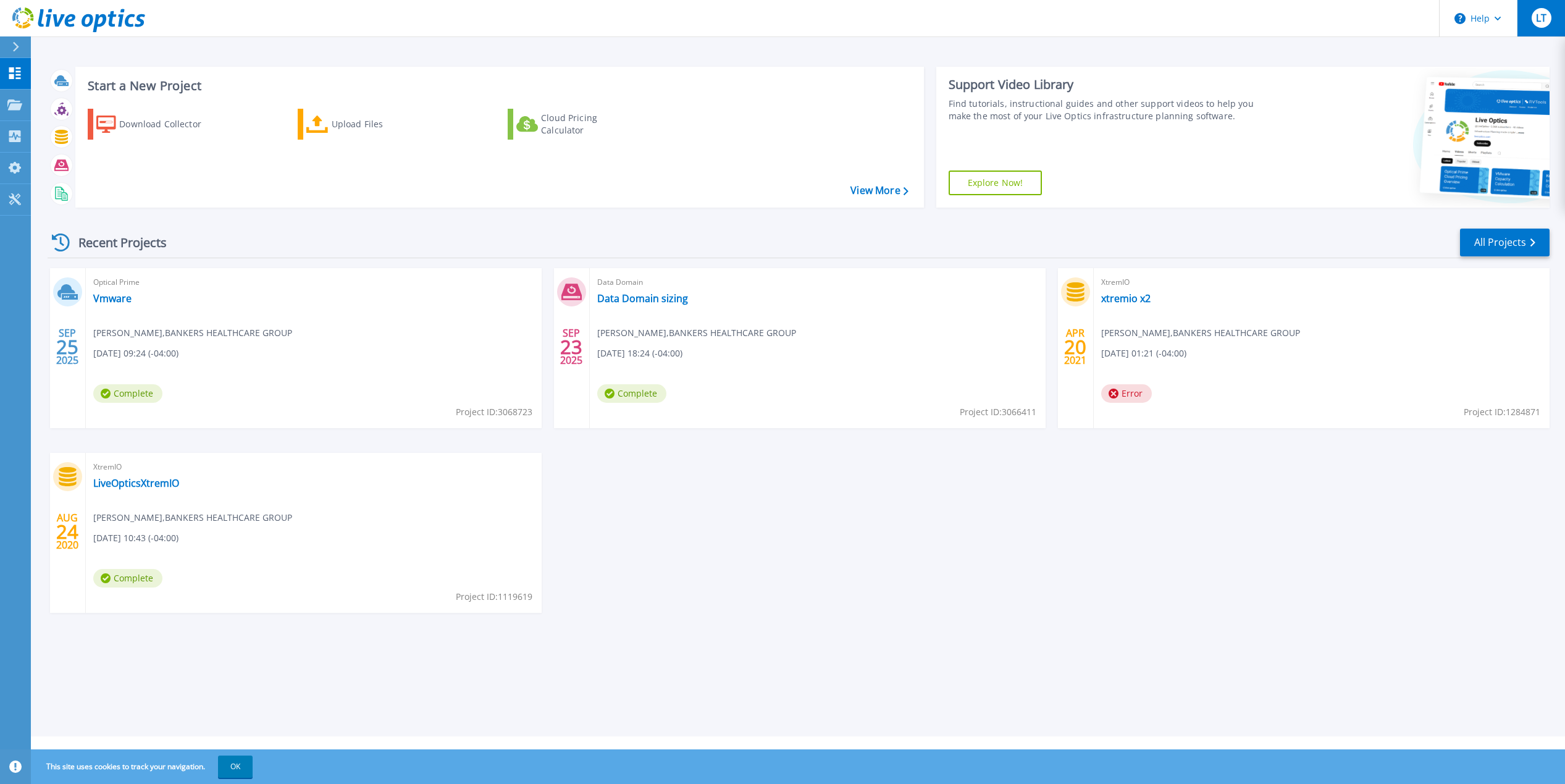
click at [1543, 20] on span "LT" at bounding box center [1541, 18] width 10 height 10
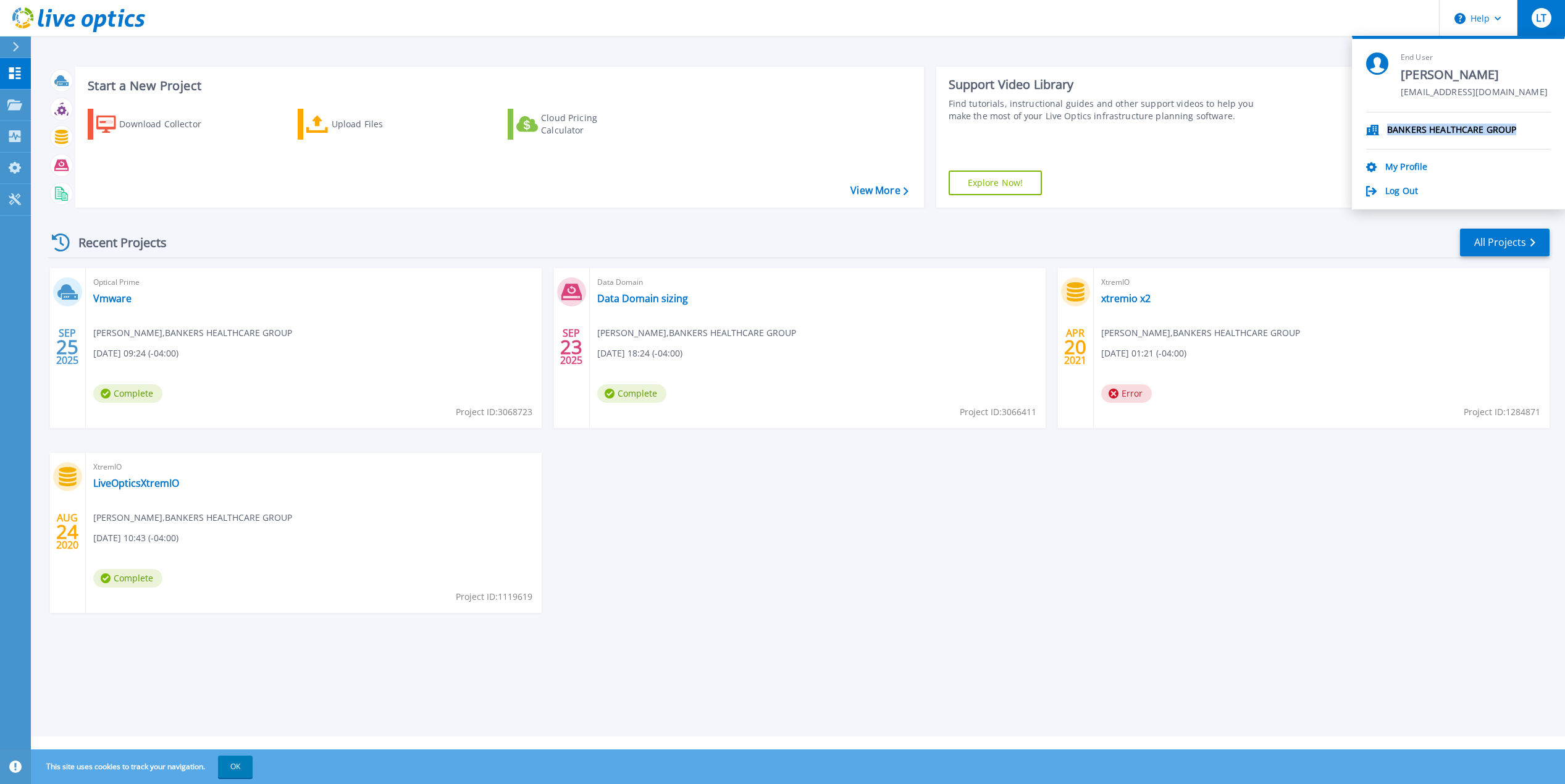
drag, startPoint x: 1375, startPoint y: 128, endPoint x: 1520, endPoint y: 129, distance: 145.0
click at [1520, 129] on li "BANKERS HEALTHCARE GROUP" at bounding box center [1458, 131] width 184 height 37
click at [1419, 121] on li "BANKERS HEALTHCARE GROUP" at bounding box center [1458, 131] width 184 height 37
drag, startPoint x: 1387, startPoint y: 129, endPoint x: 1553, endPoint y: 131, distance: 166.0
click at [1553, 131] on section "End User [PERSON_NAME] [EMAIL_ADDRESS][DOMAIN_NAME] BANKERS HEALTHCARE GROUP My…" at bounding box center [1458, 123] width 213 height 173
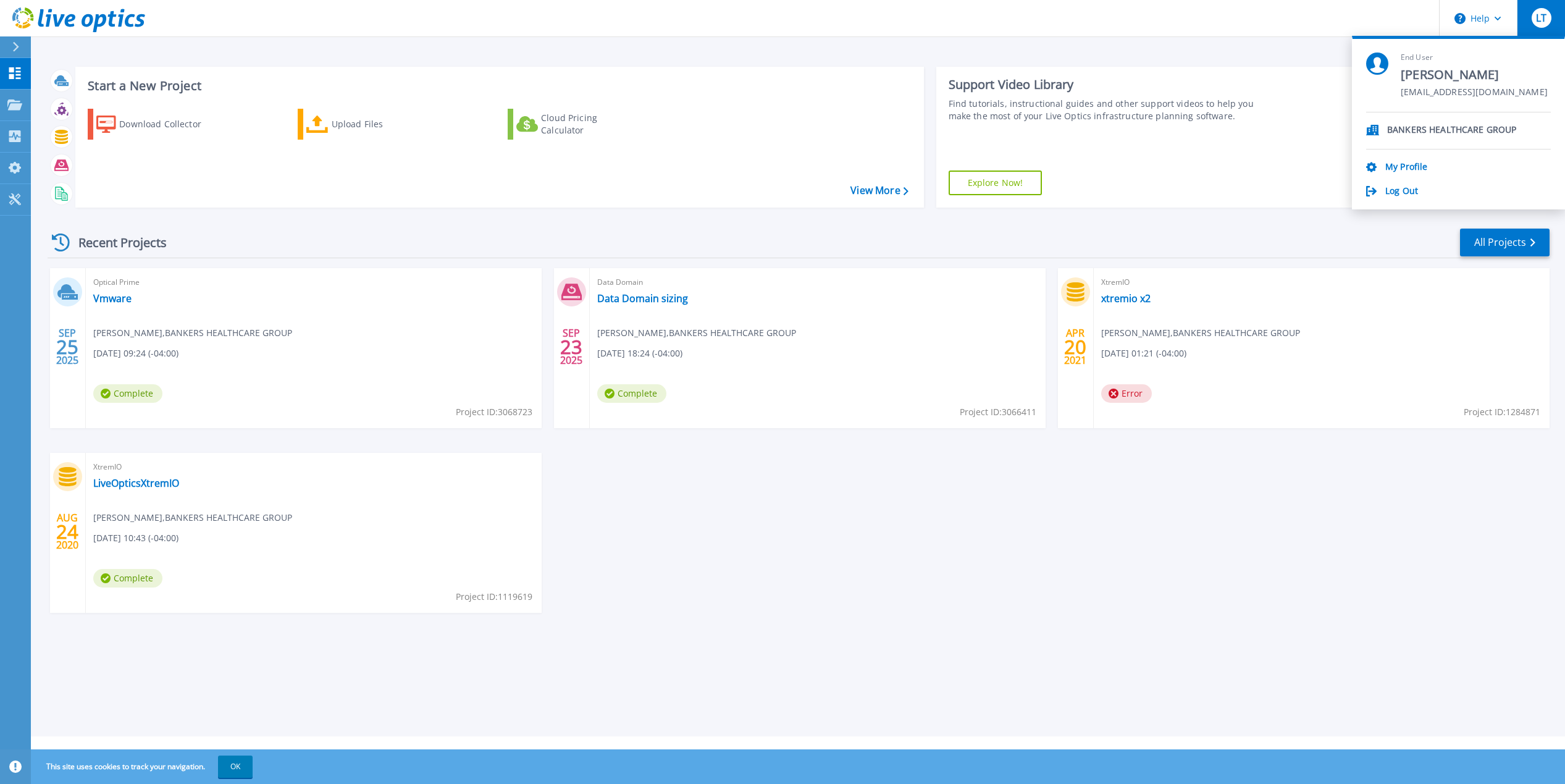
click at [1209, 253] on div "Recent Projects All Projects" at bounding box center [799, 243] width 1503 height 31
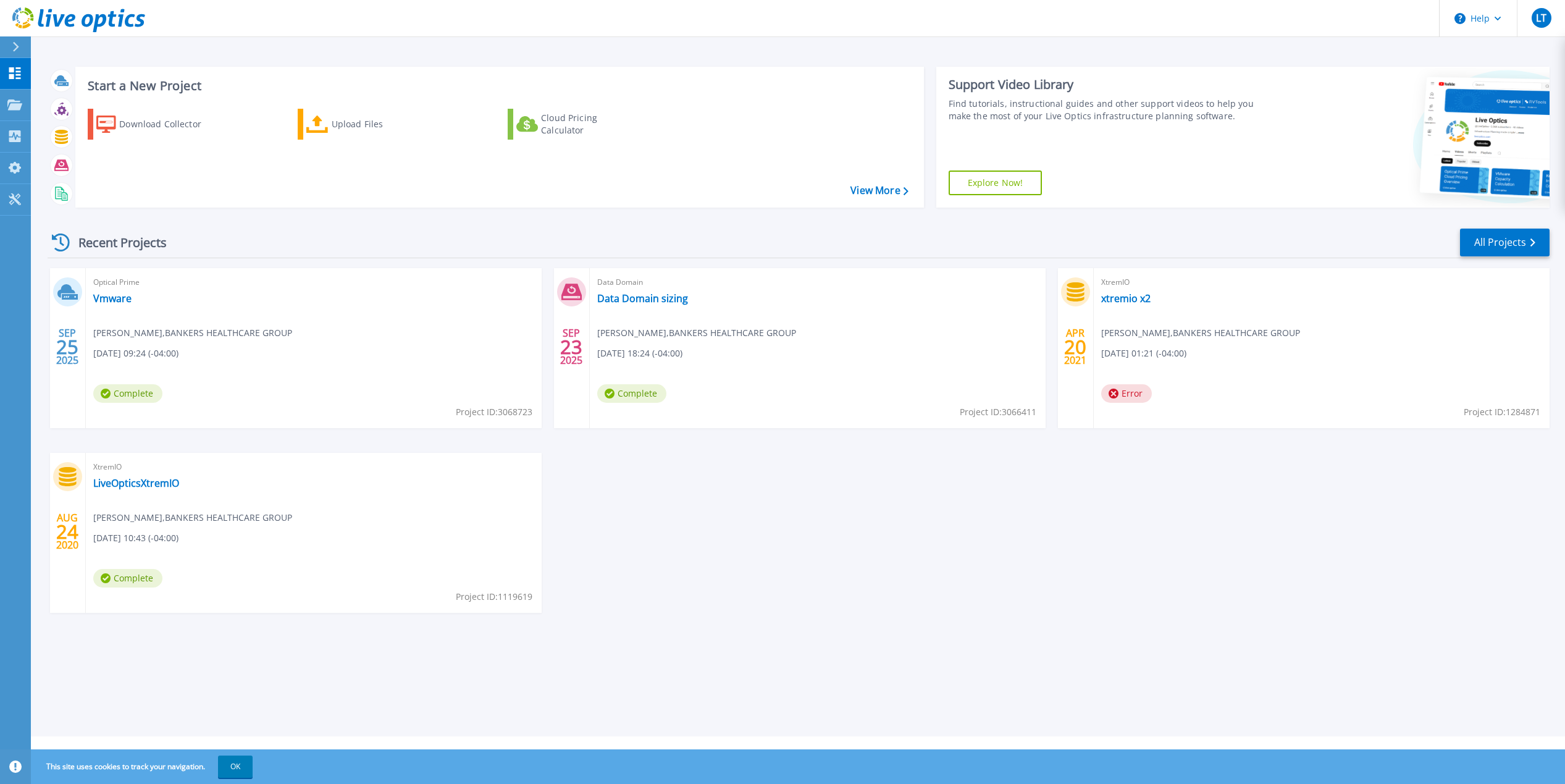
drag, startPoint x: 731, startPoint y: 495, endPoint x: 721, endPoint y: 476, distance: 21.5
click at [732, 495] on div "[DATE] Optical Prime Vmware [PERSON_NAME] , BANKERS HEALTHCARE GROUP [DATE] 09:…" at bounding box center [793, 452] width 1512 height 370
click at [580, 137] on link "Cloud Pricing Calculator" at bounding box center [577, 124] width 138 height 31
